Goal: Task Accomplishment & Management: Complete application form

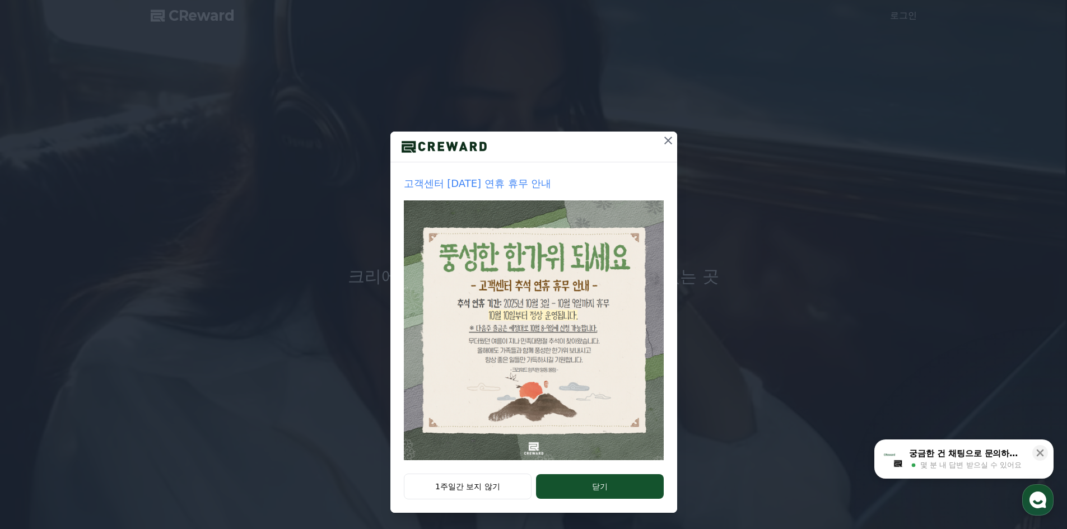
scroll to position [4, 0]
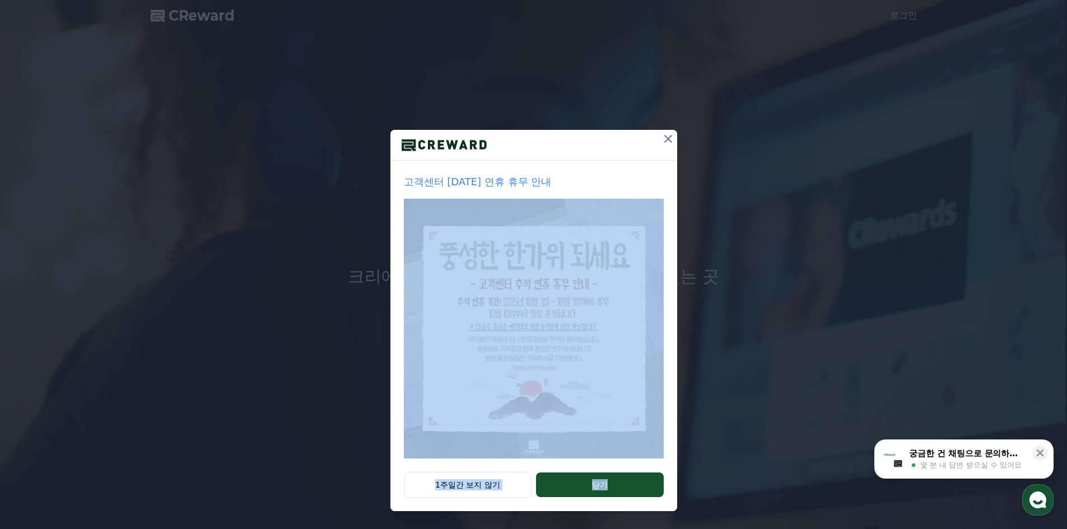
click at [616, 479] on div "고객센터 추석 연휴 휴무 안내 1주일간 보지 않기 닫기" at bounding box center [533, 321] width 287 height 382
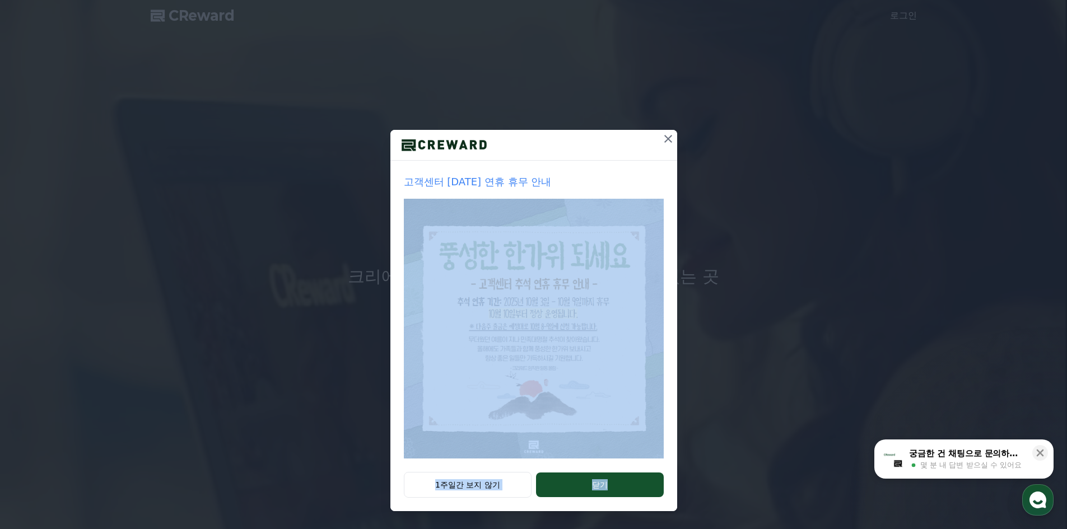
click at [620, 481] on button "닫기" at bounding box center [599, 485] width 127 height 25
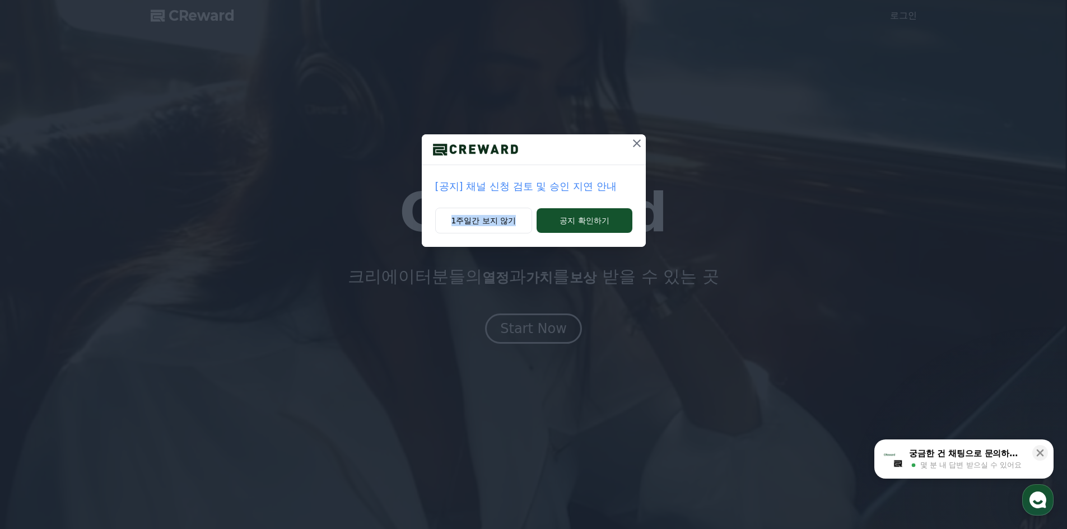
scroll to position [0, 0]
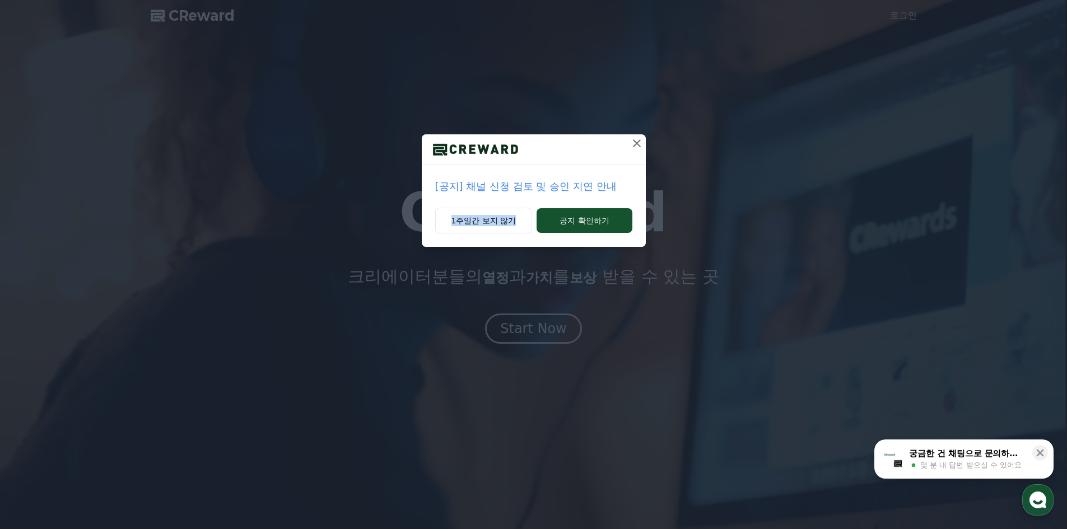
click at [607, 184] on p "[공지] 채널 신청 검토 및 승인 지연 안내" at bounding box center [533, 187] width 197 height 16
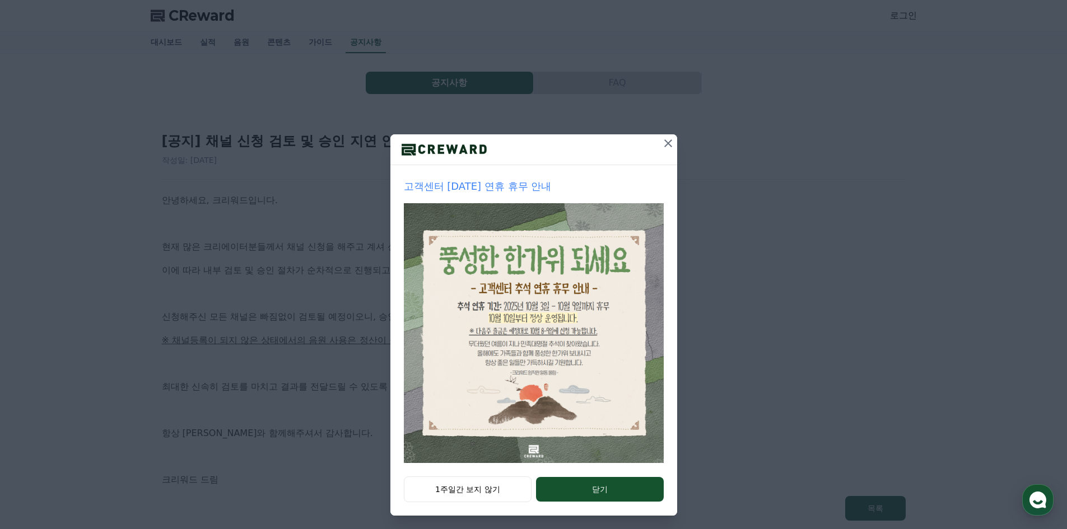
click at [662, 148] on icon at bounding box center [668, 143] width 13 height 13
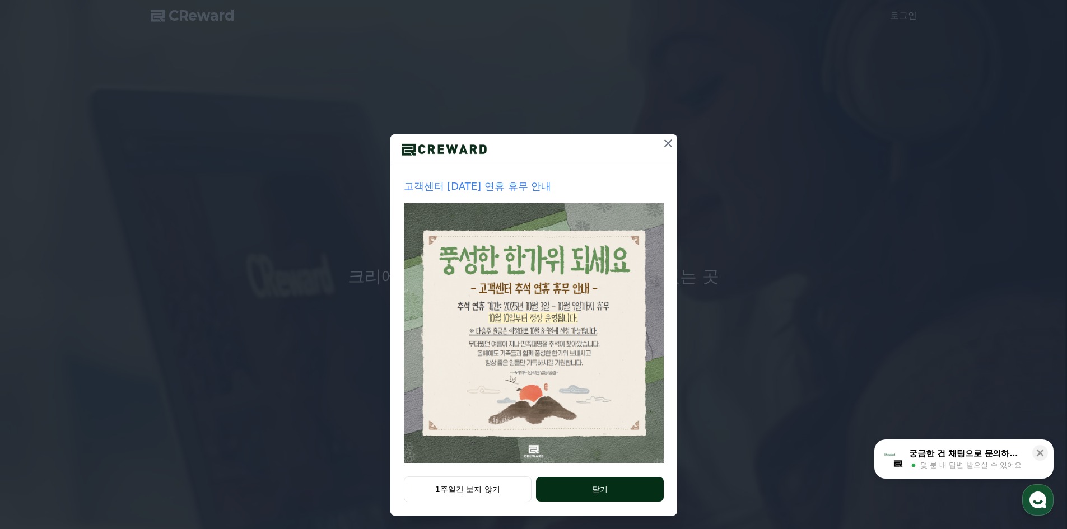
click at [601, 485] on button "닫기" at bounding box center [599, 489] width 127 height 25
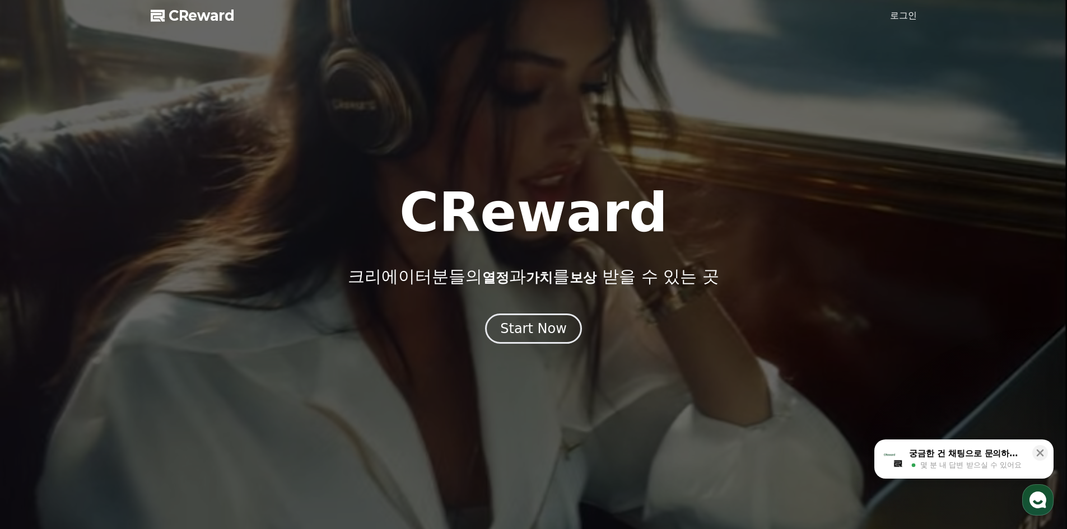
click at [905, 20] on link "로그인" at bounding box center [903, 15] width 27 height 13
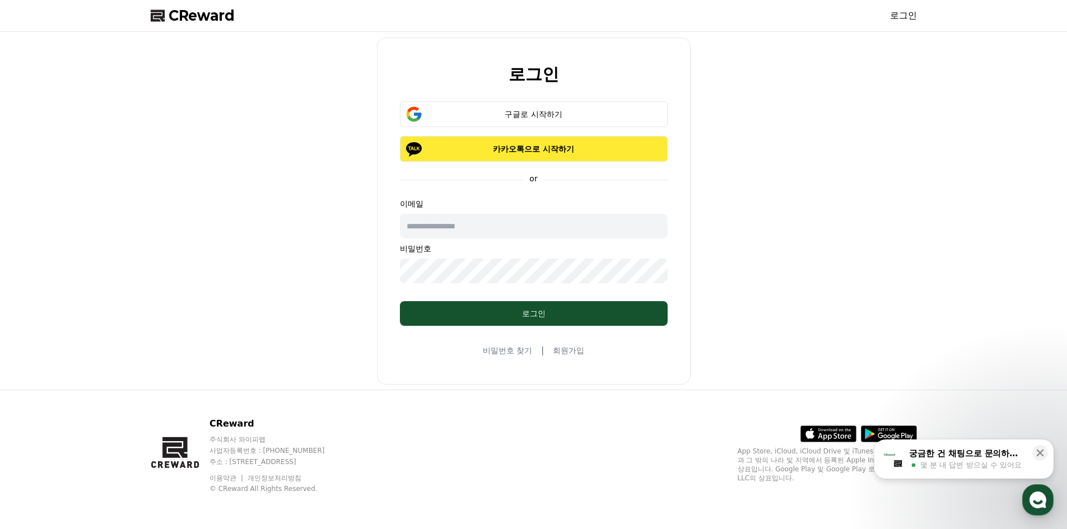
click at [552, 143] on p "카카오톡으로 시작하기" at bounding box center [533, 148] width 235 height 11
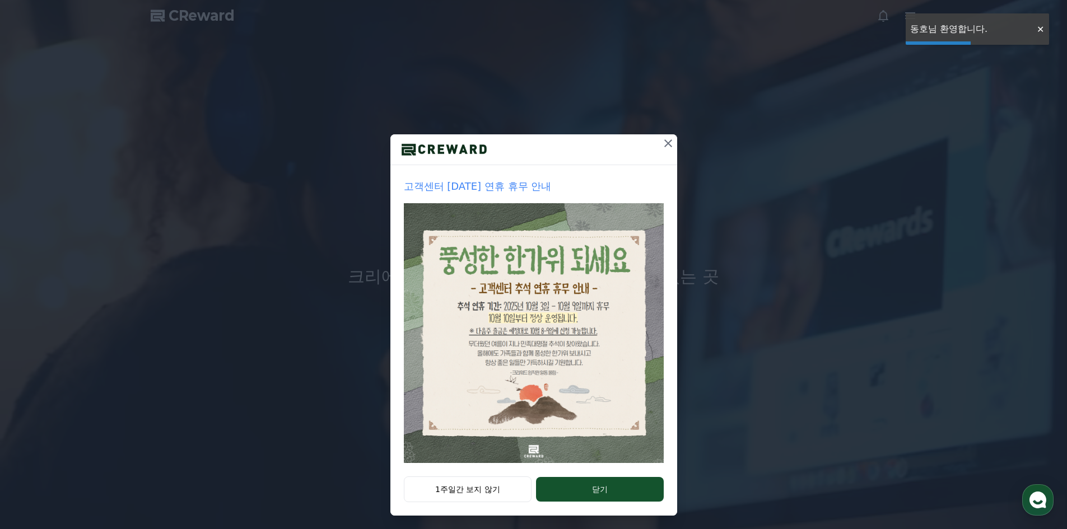
click at [669, 142] on icon at bounding box center [668, 143] width 13 height 13
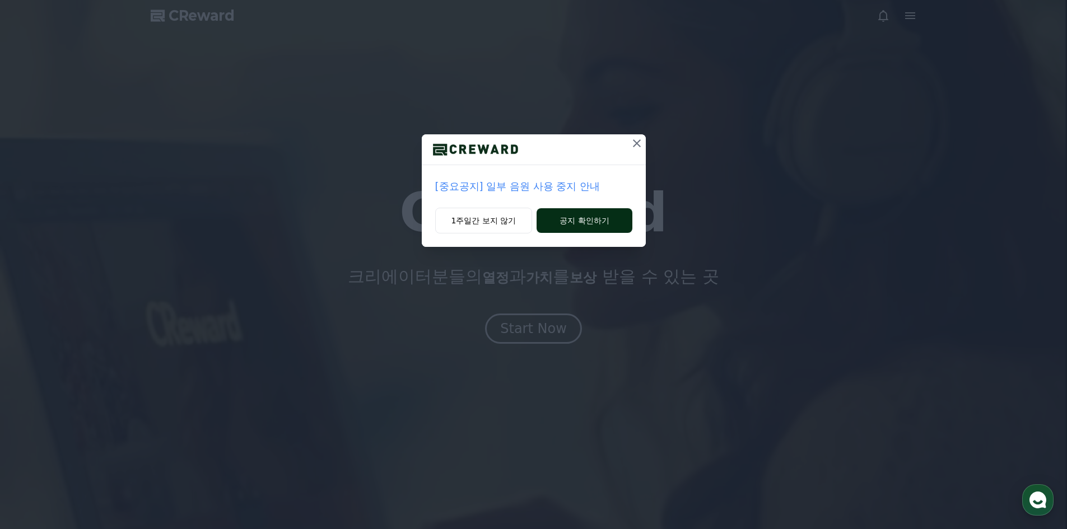
click at [612, 225] on button "공지 확인하기" at bounding box center [584, 220] width 95 height 25
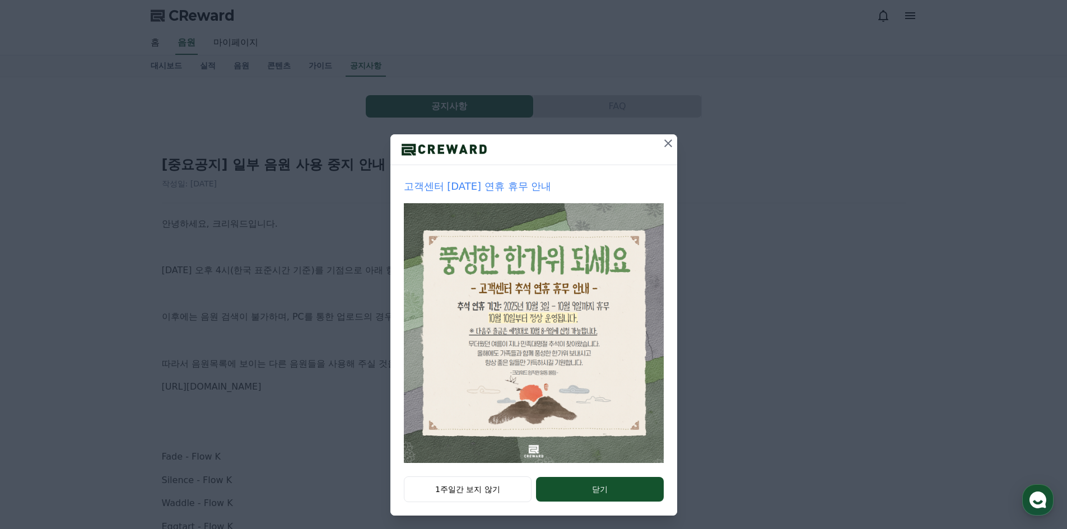
click at [520, 192] on p "고객센터 추석 연휴 휴무 안내" at bounding box center [534, 187] width 260 height 16
click at [666, 143] on icon at bounding box center [668, 143] width 13 height 13
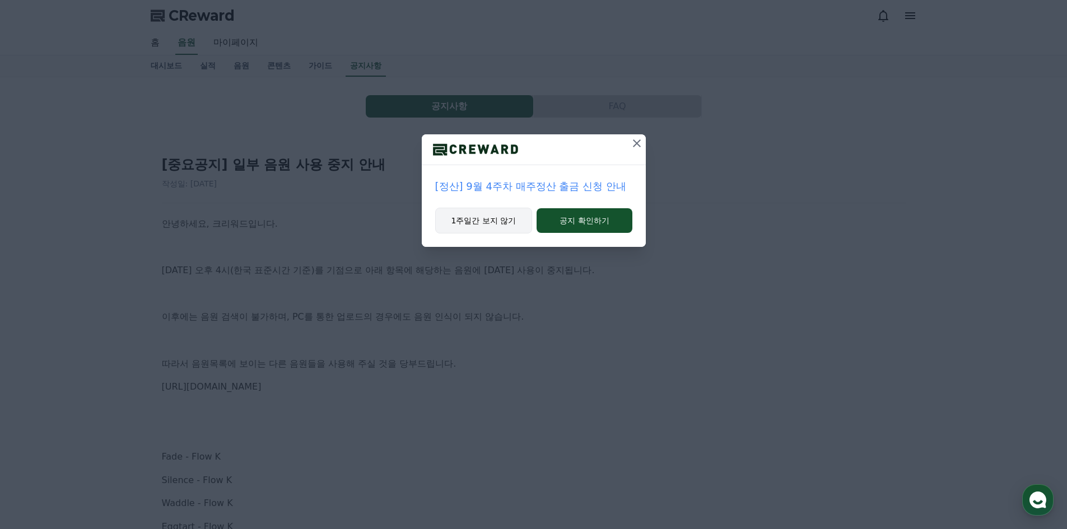
click at [506, 224] on button "1주일간 보지 않기" at bounding box center [483, 221] width 97 height 26
click at [506, 226] on button "1주일간 보지 않기" at bounding box center [483, 221] width 97 height 26
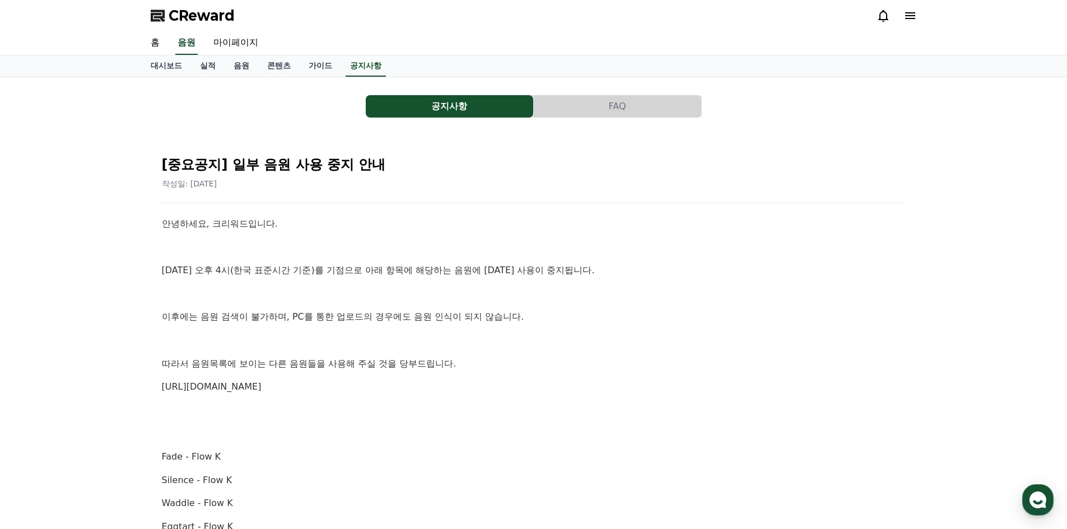
drag, startPoint x: 505, startPoint y: 216, endPoint x: 485, endPoint y: 210, distance: 20.9
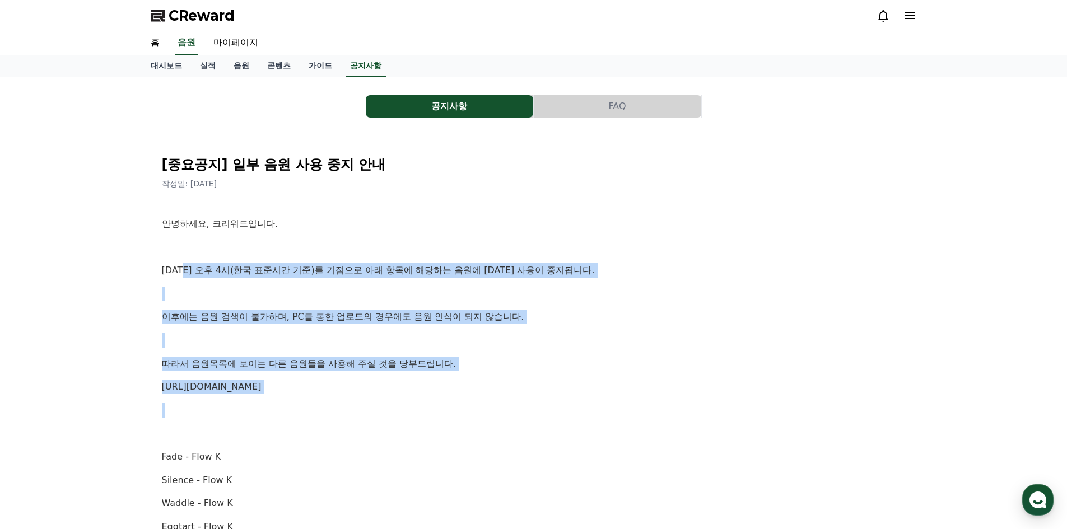
drag, startPoint x: 185, startPoint y: 255, endPoint x: 574, endPoint y: 403, distance: 416.0
drag, startPoint x: 573, startPoint y: 404, endPoint x: 563, endPoint y: 411, distance: 12.1
click at [573, 406] on p at bounding box center [534, 410] width 744 height 15
click at [316, 344] on p at bounding box center [534, 340] width 744 height 15
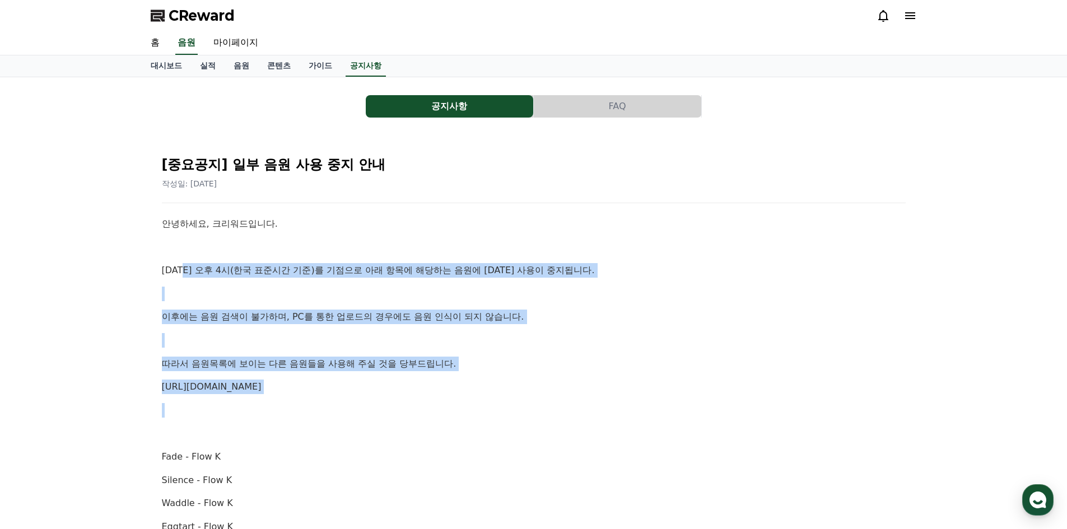
click at [168, 291] on p at bounding box center [534, 294] width 744 height 15
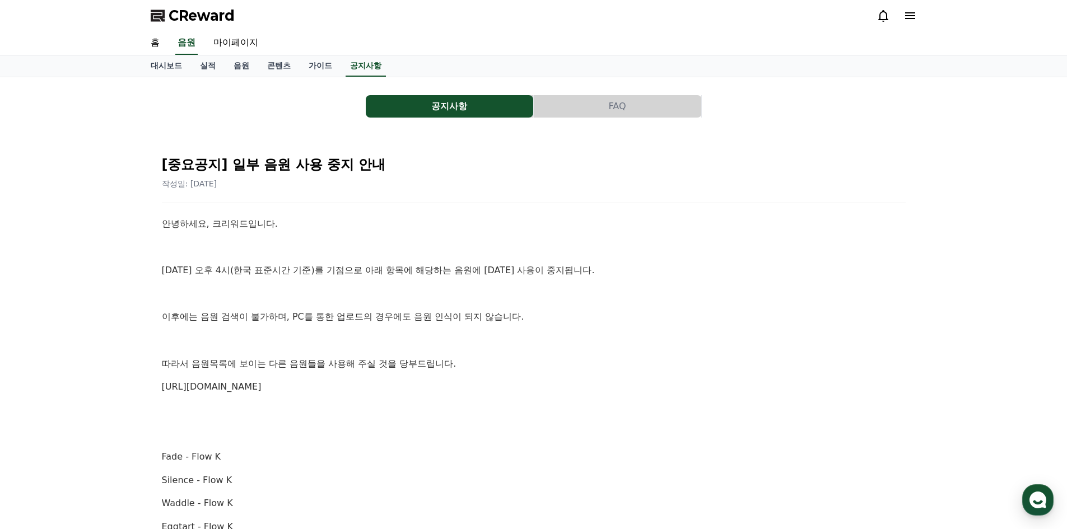
drag, startPoint x: 143, startPoint y: 261, endPoint x: 407, endPoint y: 397, distance: 296.7
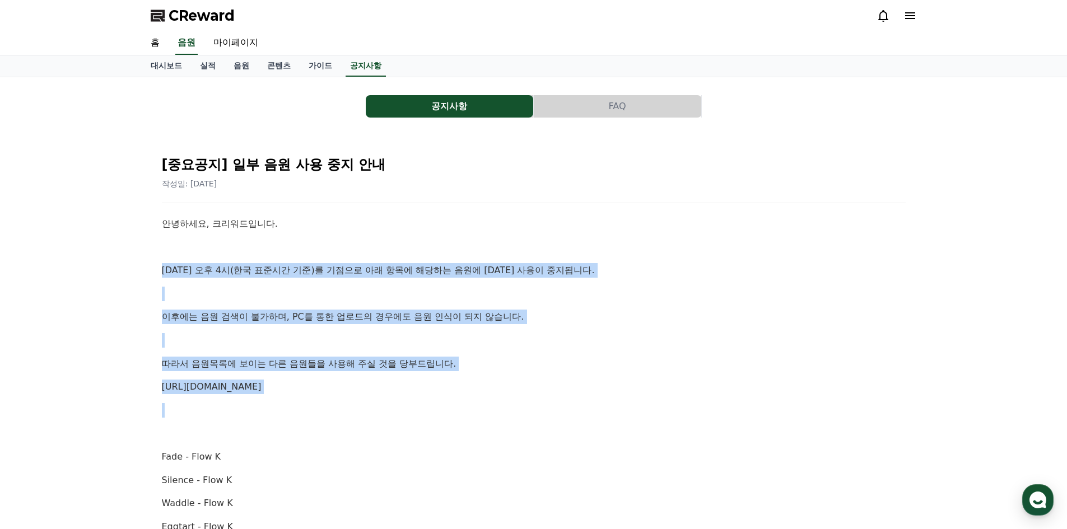
click at [262, 385] on link "https://creward.net/music/list/public" at bounding box center [212, 387] width 100 height 11
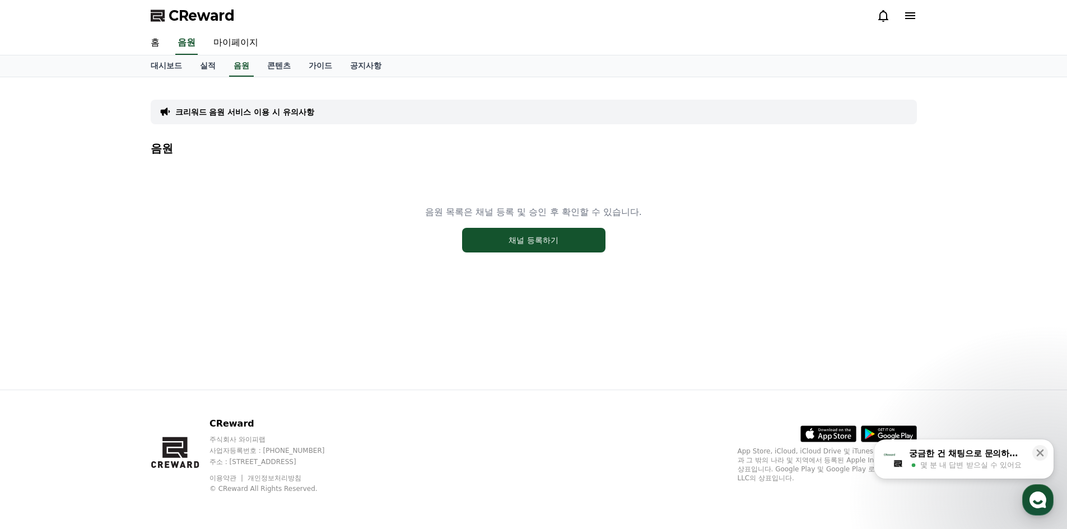
click at [308, 225] on div "음원 목록은 채널 등록 및 승인 후 확인할 수 있습니다. 채널 등록하기" at bounding box center [534, 229] width 766 height 140
click at [531, 248] on button "채널 등록하기" at bounding box center [533, 240] width 143 height 25
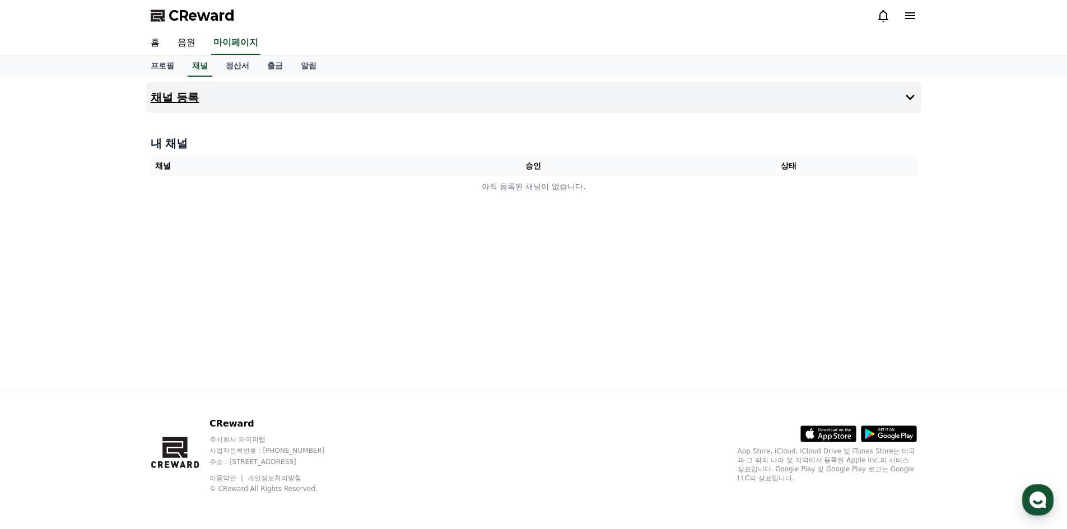
click at [346, 92] on button "채널 등록" at bounding box center [533, 97] width 775 height 31
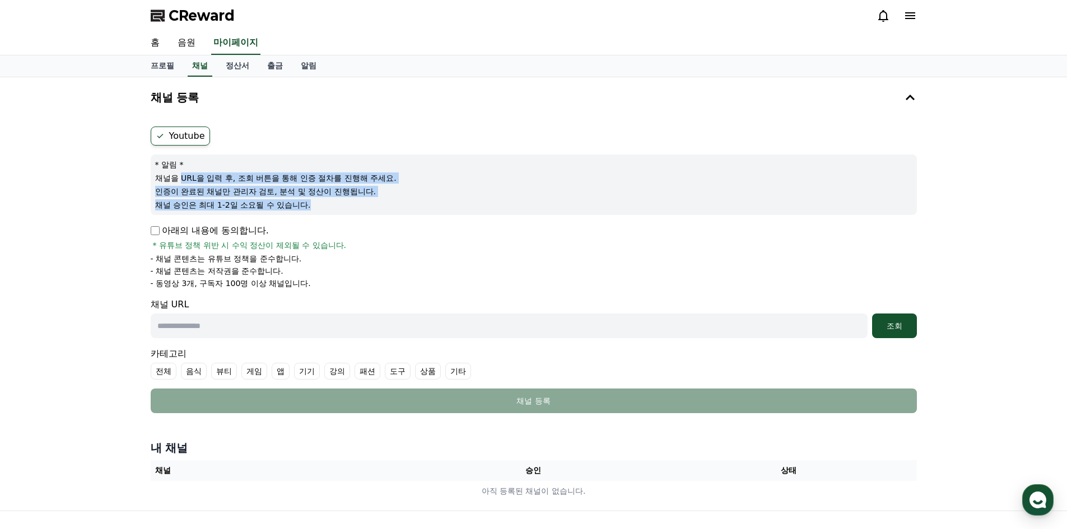
drag, startPoint x: 183, startPoint y: 180, endPoint x: 333, endPoint y: 203, distance: 151.9
click at [333, 203] on div "* 알림 * 채널을 URL을 입력 후, 조회 버튼을 통해 인증 절차를 진행해 주세요. 인증이 완료된 채널만 관리자 검토, 분석 및 정산이 진행…" at bounding box center [534, 185] width 766 height 61
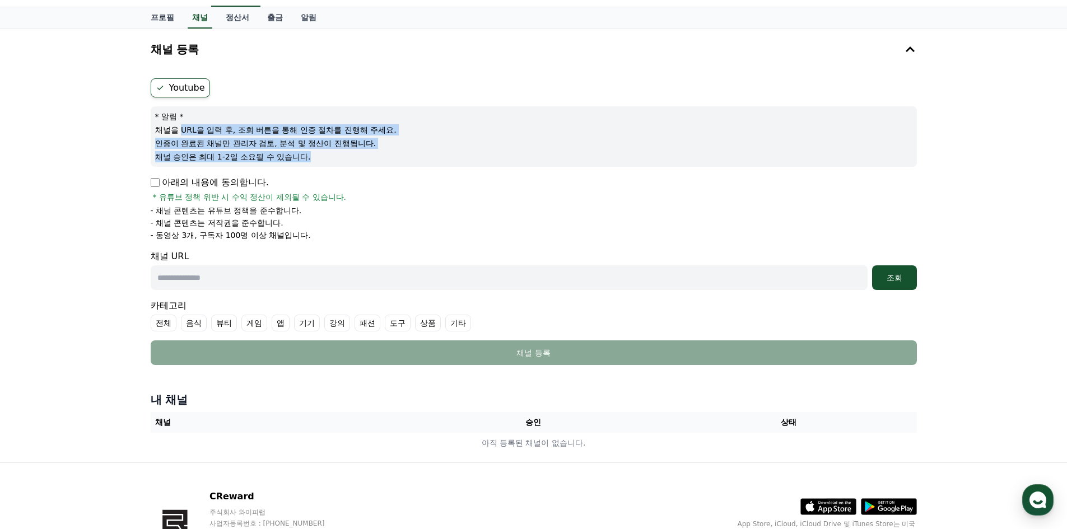
scroll to position [56, 0]
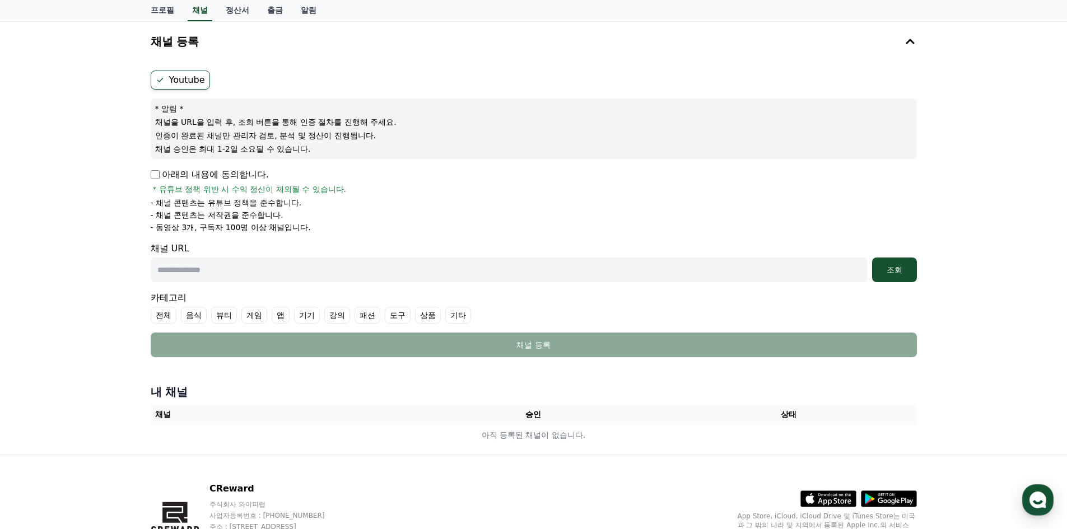
click at [234, 264] on input "text" at bounding box center [509, 270] width 717 height 25
paste input "**********"
type input "**********"
click at [896, 264] on div "조회" at bounding box center [895, 269] width 36 height 11
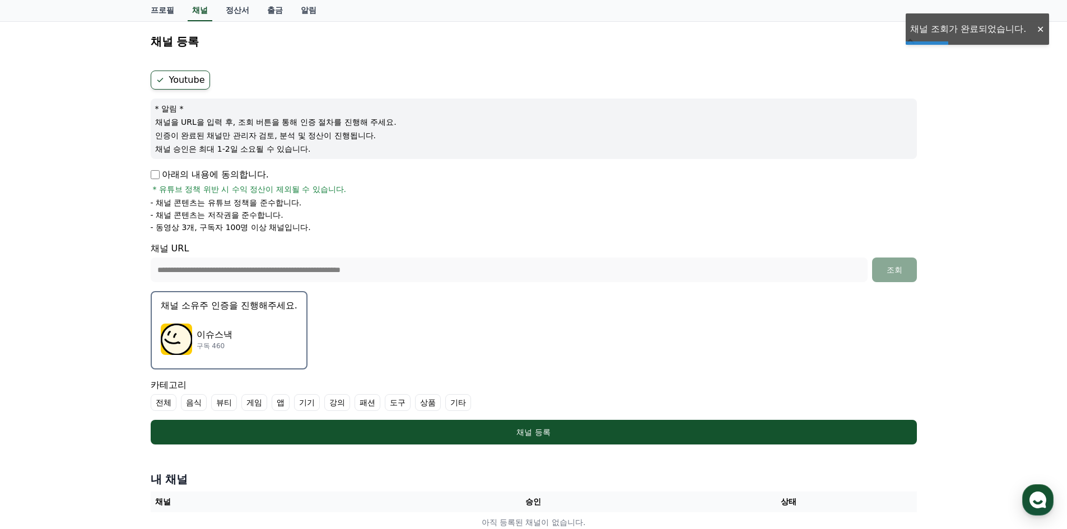
click at [216, 336] on p "이슈스낵" at bounding box center [215, 334] width 36 height 13
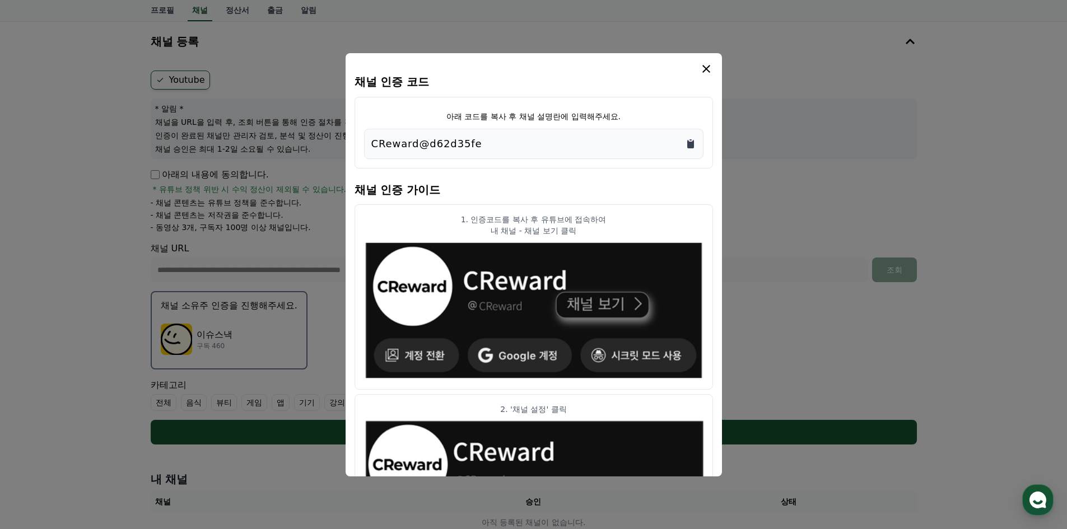
click at [690, 143] on icon "Copy to clipboard" at bounding box center [690, 144] width 7 height 8
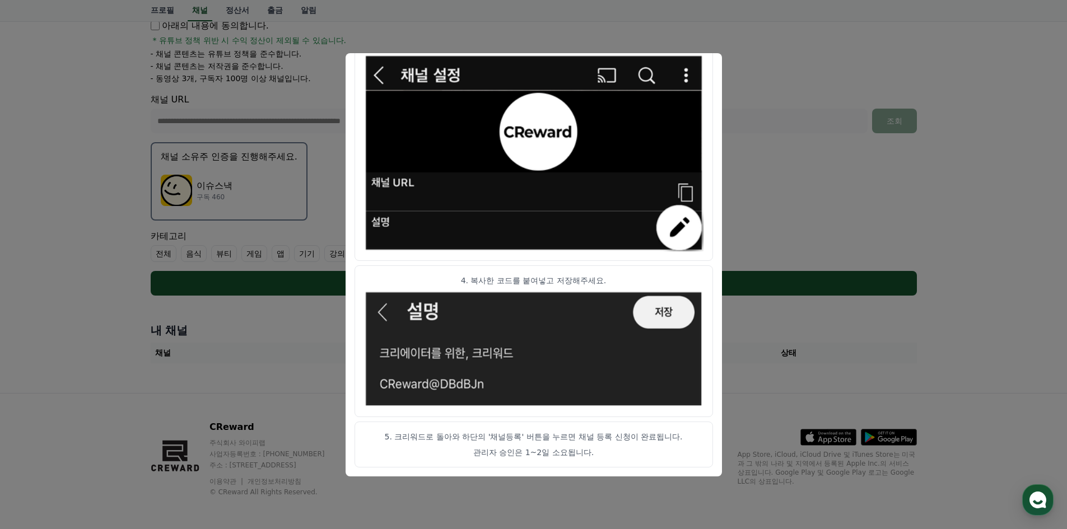
scroll to position [208, 0]
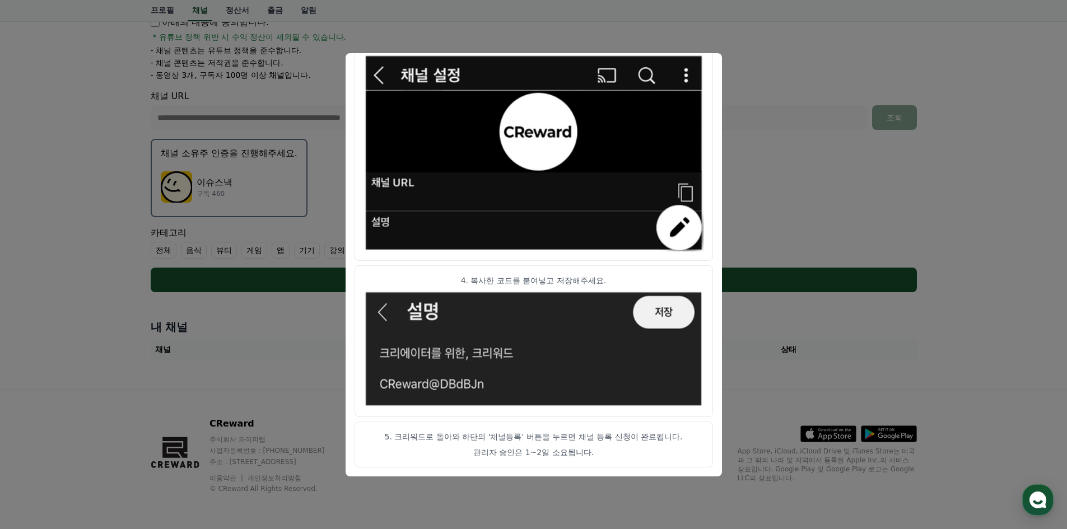
click at [780, 175] on button "close modal" at bounding box center [533, 264] width 1067 height 529
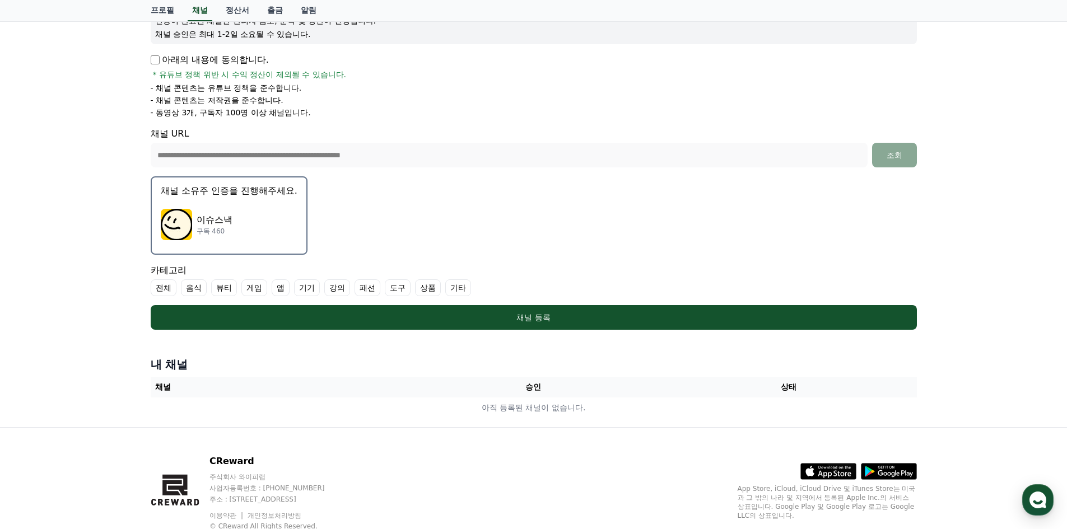
scroll to position [96, 0]
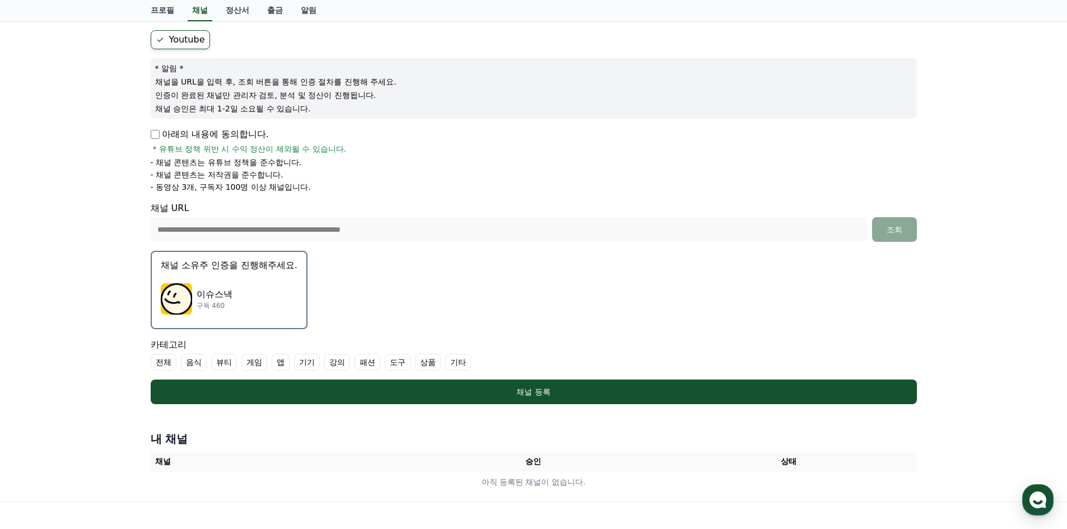
click at [456, 266] on form "**********" at bounding box center [534, 217] width 766 height 374
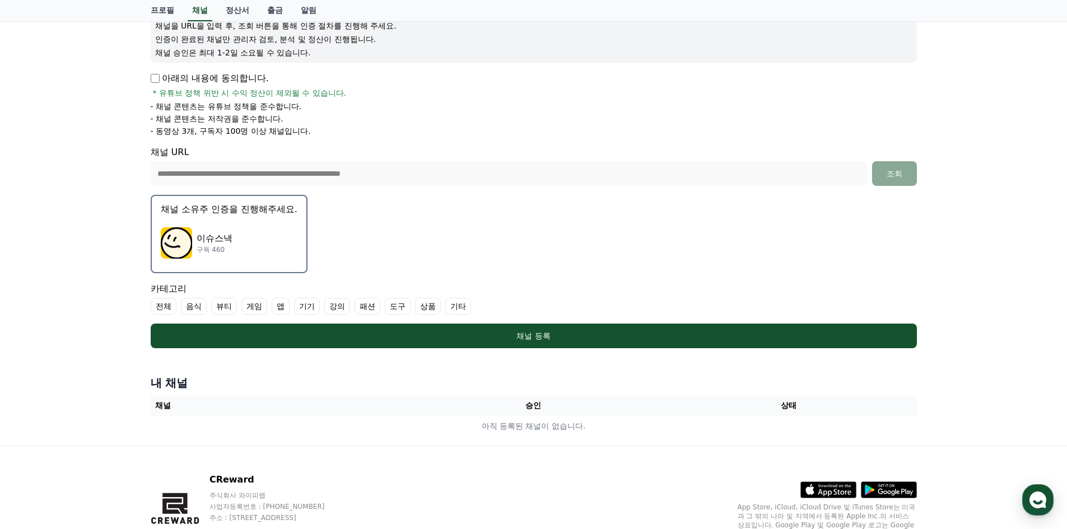
scroll to position [208, 0]
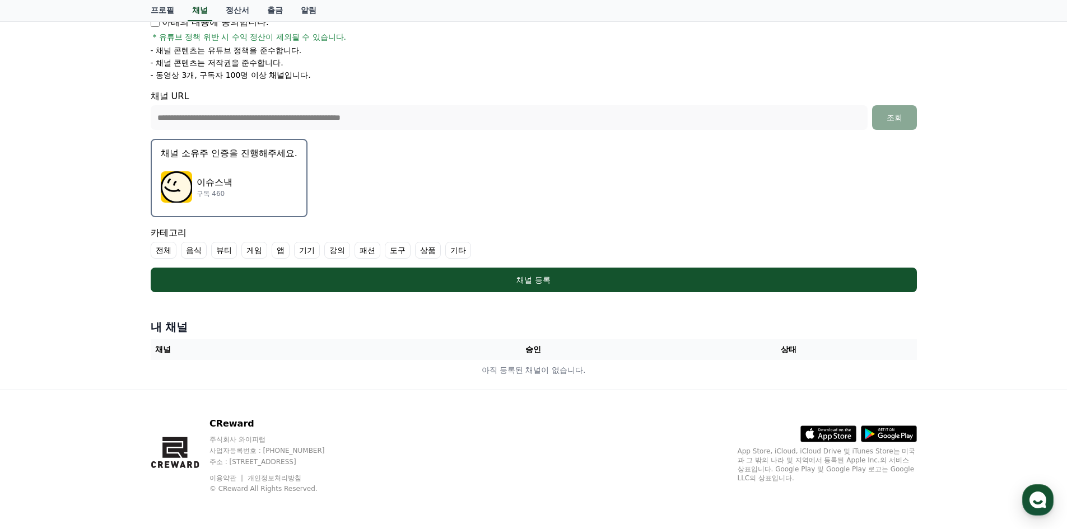
click at [265, 326] on h4 "내 채널" at bounding box center [534, 327] width 766 height 16
click at [458, 250] on label "기타" at bounding box center [458, 250] width 26 height 17
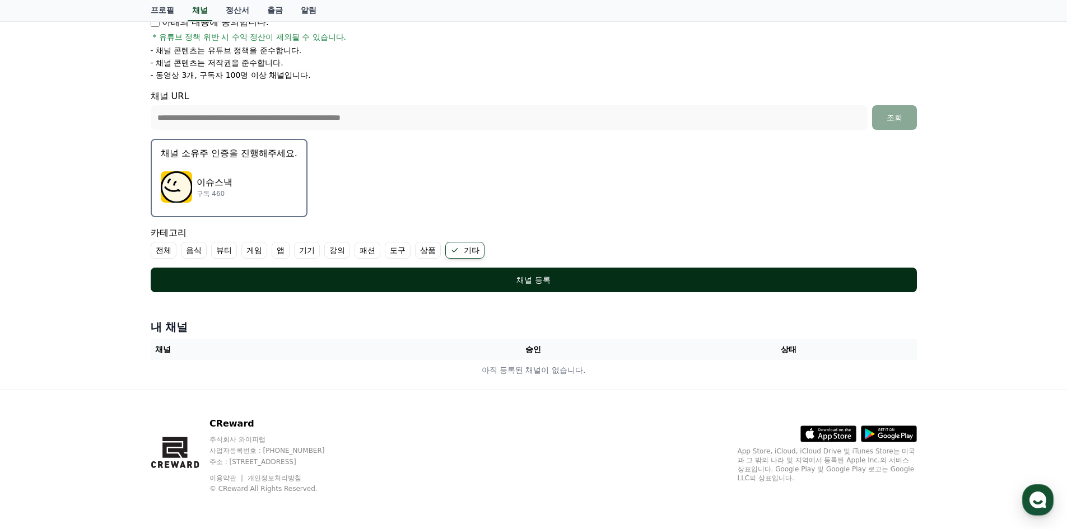
click at [649, 280] on div "채널 등록" at bounding box center [534, 280] width 722 height 11
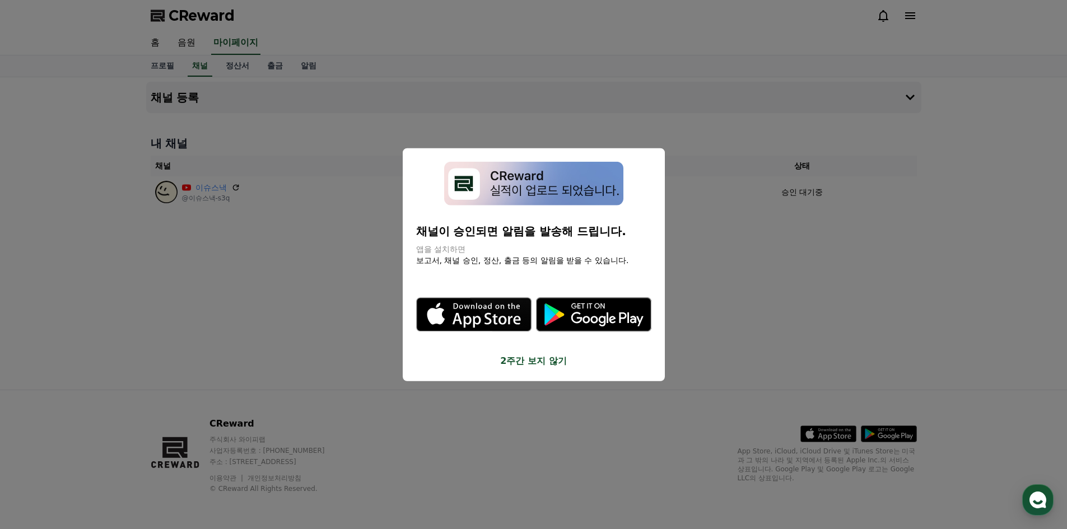
click at [553, 361] on button "2주간 보지 않기" at bounding box center [533, 361] width 235 height 13
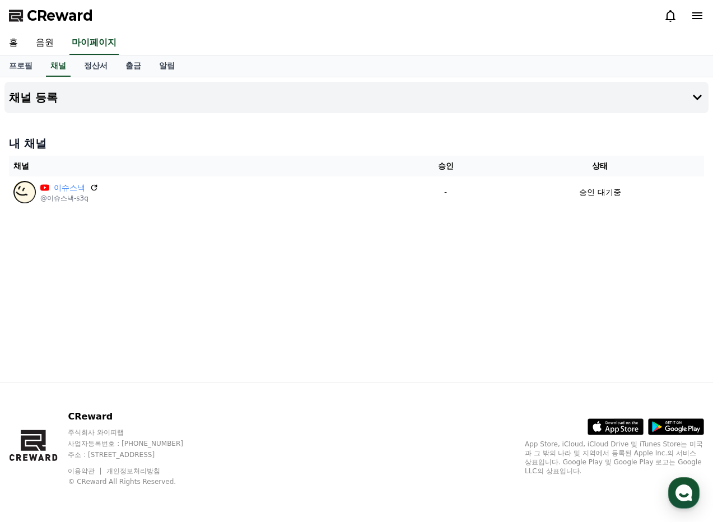
click at [64, 19] on span "CReward" at bounding box center [60, 16] width 66 height 18
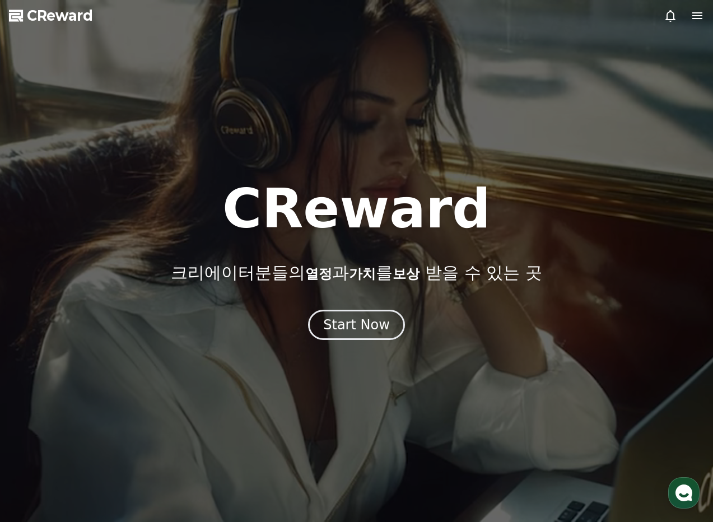
click at [81, 11] on span "CReward" at bounding box center [60, 16] width 66 height 18
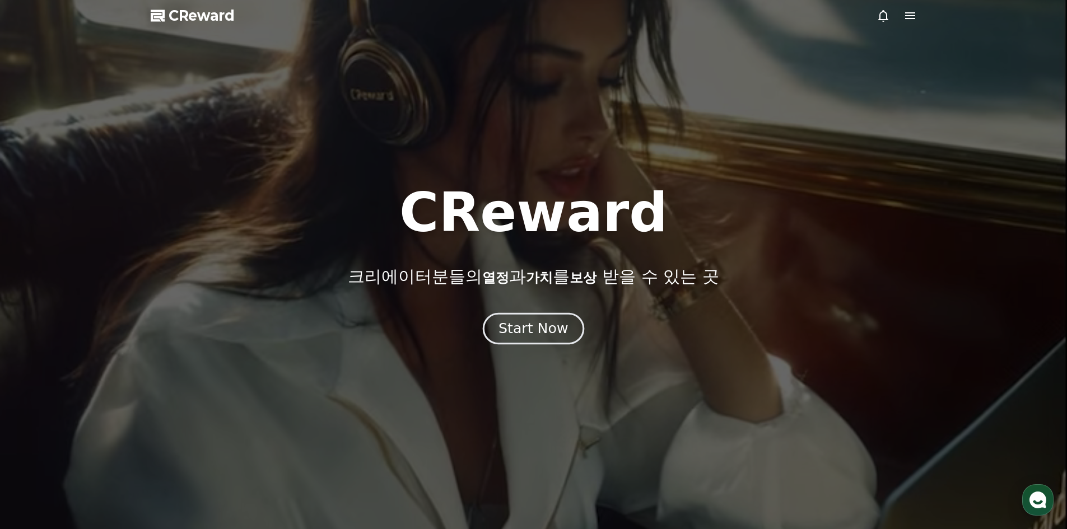
click at [561, 322] on div "Start Now" at bounding box center [533, 328] width 69 height 19
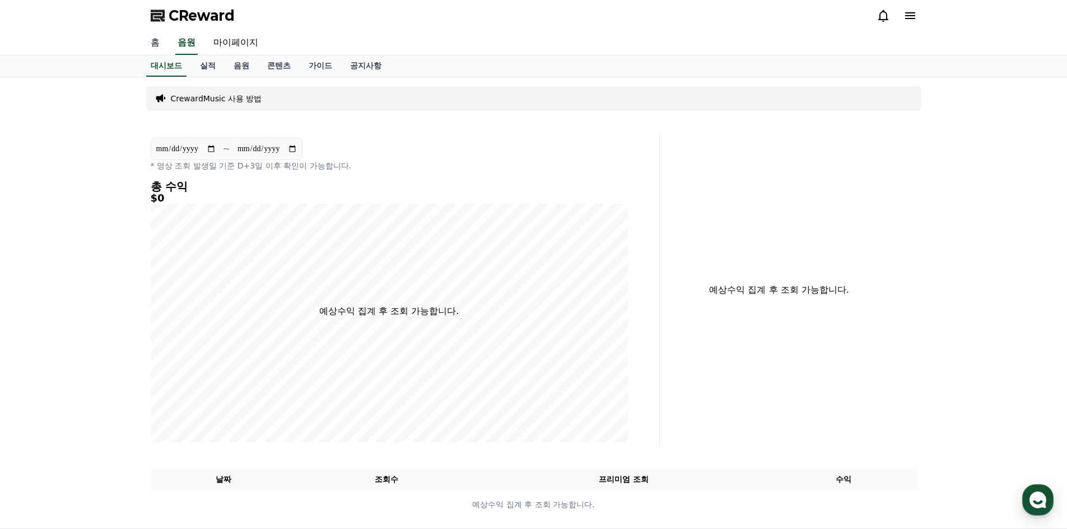
click at [152, 47] on link "홈" at bounding box center [155, 43] width 27 height 24
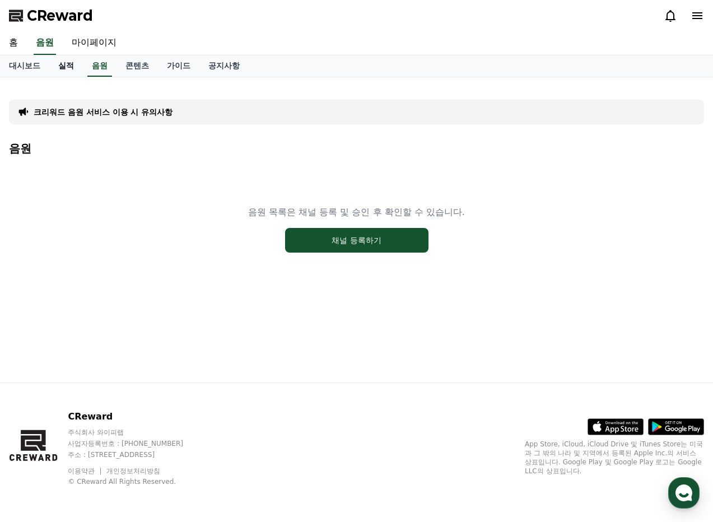
click at [74, 65] on link "실적" at bounding box center [66, 65] width 34 height 21
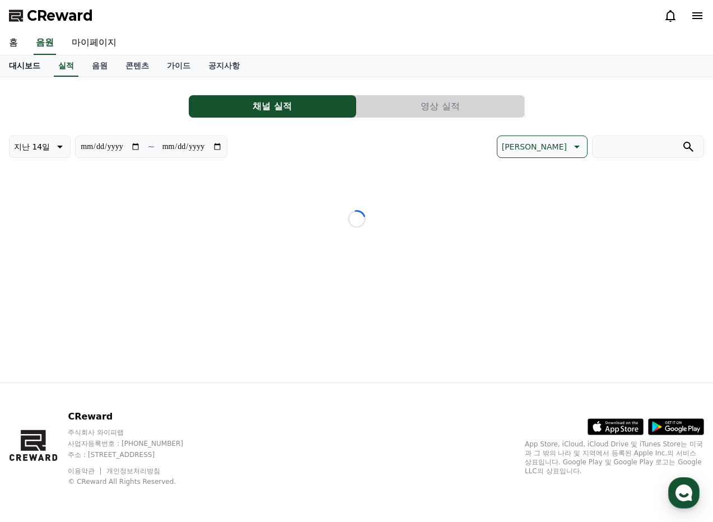
click at [20, 63] on link "대시보드" at bounding box center [24, 65] width 49 height 21
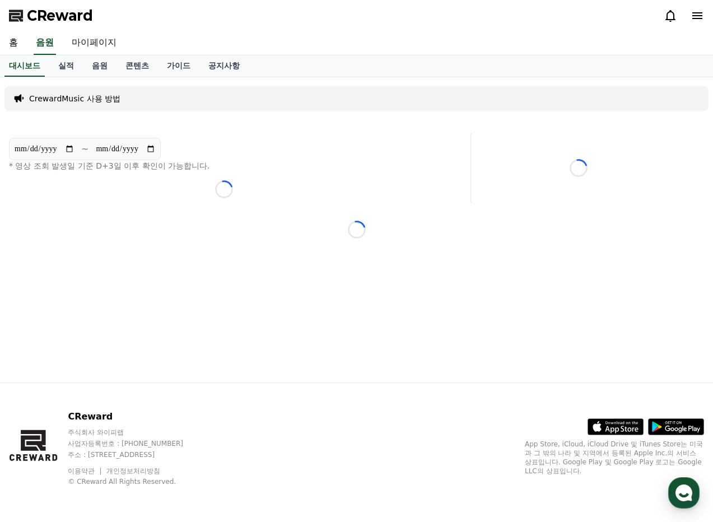
click at [88, 41] on link "마이페이지" at bounding box center [94, 43] width 63 height 24
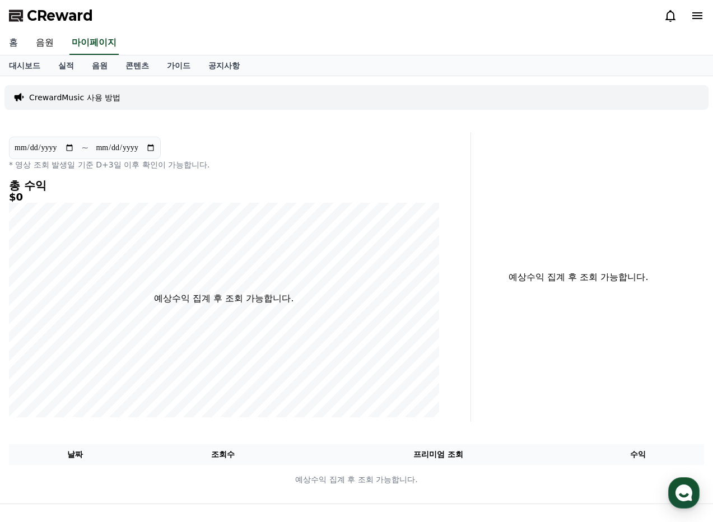
select select "**********"
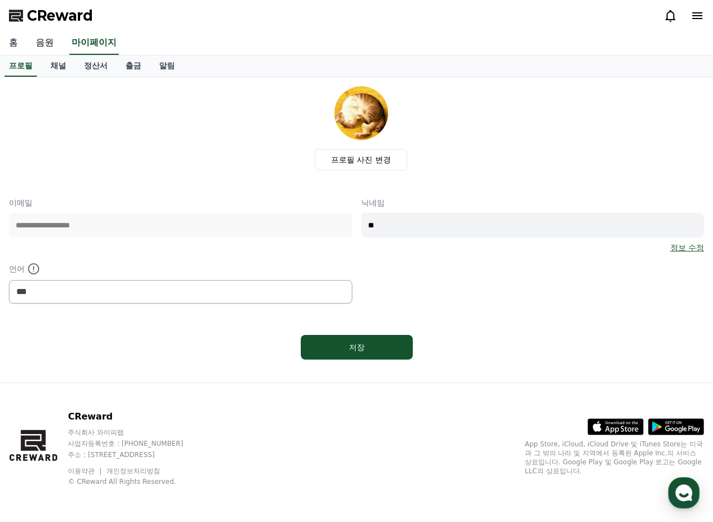
click at [17, 46] on link "홈" at bounding box center [13, 43] width 27 height 24
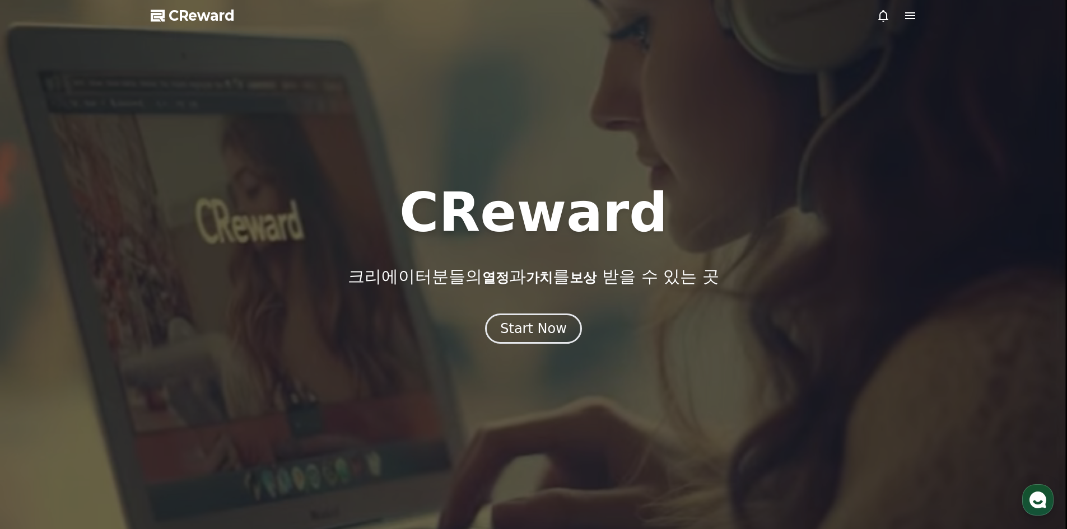
click at [912, 19] on icon at bounding box center [910, 15] width 10 height 7
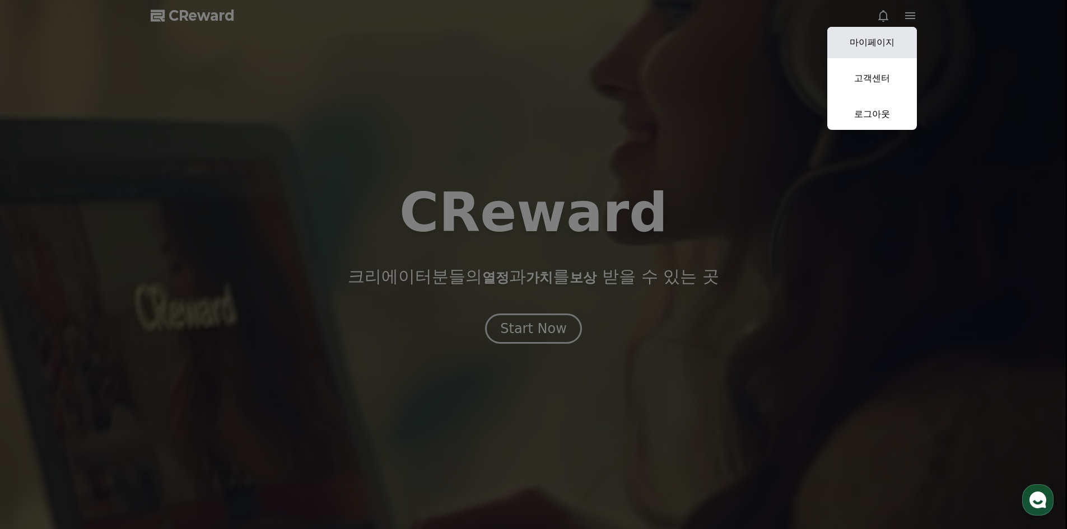
click at [876, 45] on link "마이페이지" at bounding box center [872, 42] width 90 height 31
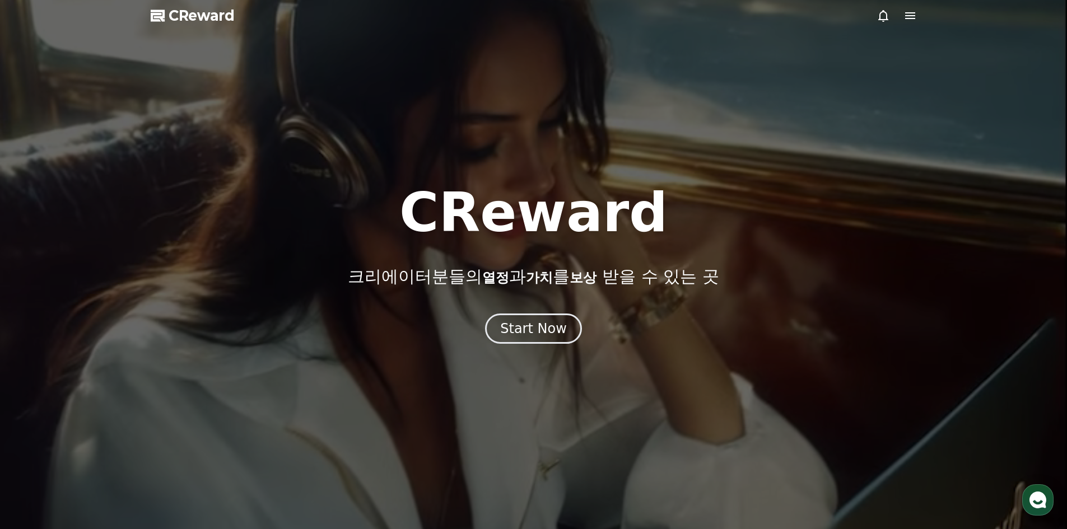
select select "**********"
